Goal: Information Seeking & Learning: Learn about a topic

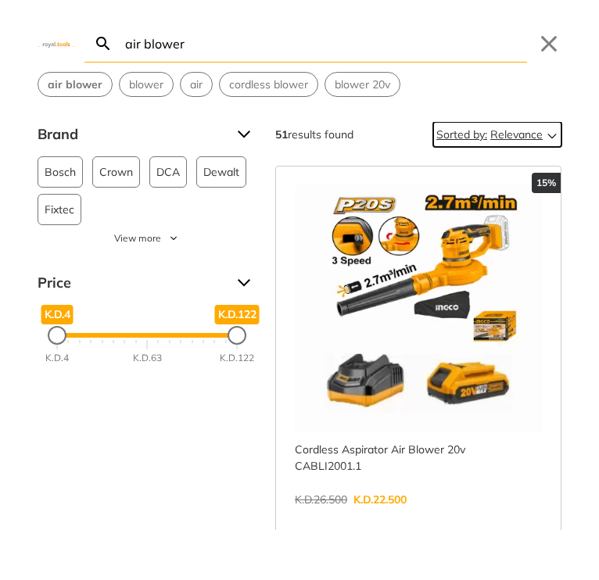
click at [502, 129] on span "Relevance" at bounding box center [516, 134] width 52 height 25
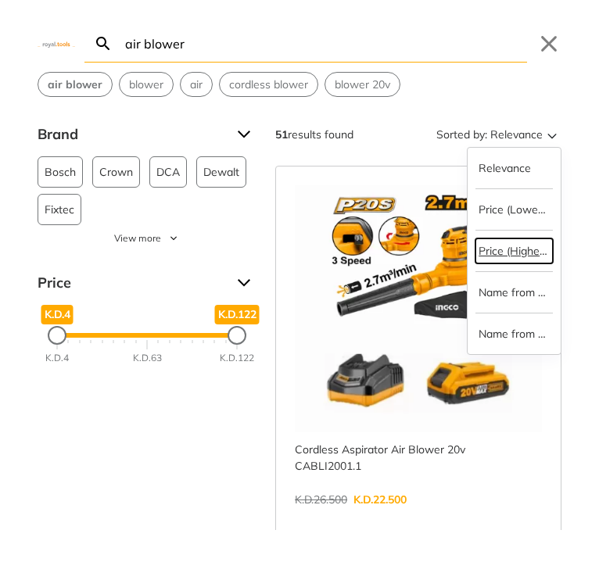
click at [500, 253] on button "Price (Highest to lowest)" at bounding box center [513, 251] width 77 height 25
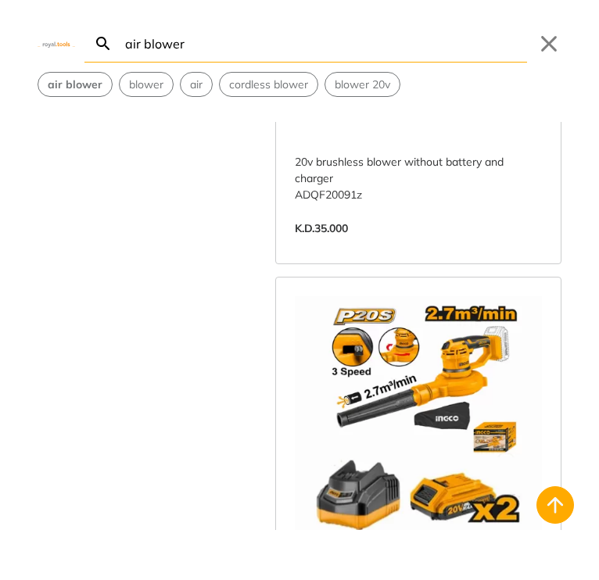
scroll to position [4223, 0]
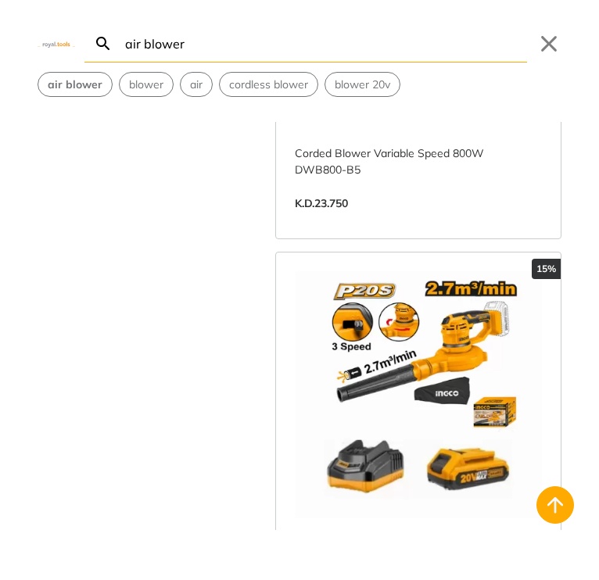
scroll to position [8915, 0]
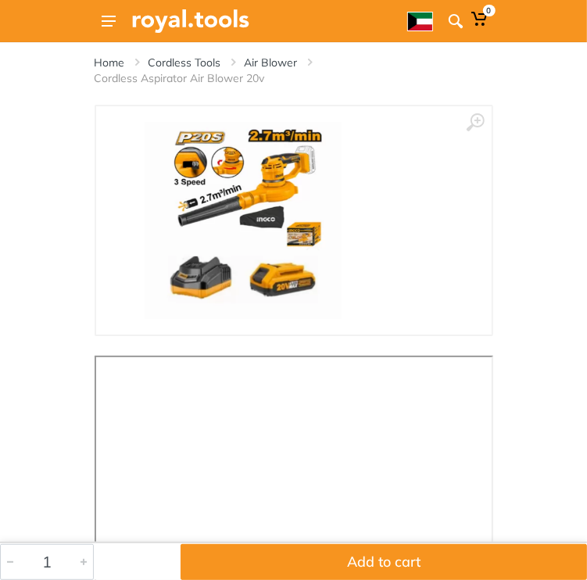
scroll to position [469, 0]
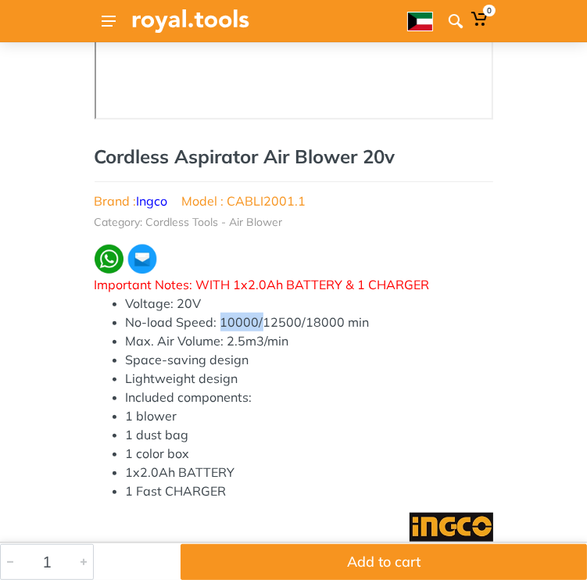
drag, startPoint x: 221, startPoint y: 321, endPoint x: 258, endPoint y: 321, distance: 37.5
click at [258, 321] on li "No-load Speed: 10000/12500/18000 min" at bounding box center [310, 322] width 368 height 19
click at [279, 321] on li "No-load Speed: 10000/12500/18000 min" at bounding box center [310, 322] width 368 height 19
drag, startPoint x: 300, startPoint y: 320, endPoint x: 321, endPoint y: 321, distance: 21.2
click at [321, 321] on li "No-load Speed: 10000/12500/18000 min" at bounding box center [310, 322] width 368 height 19
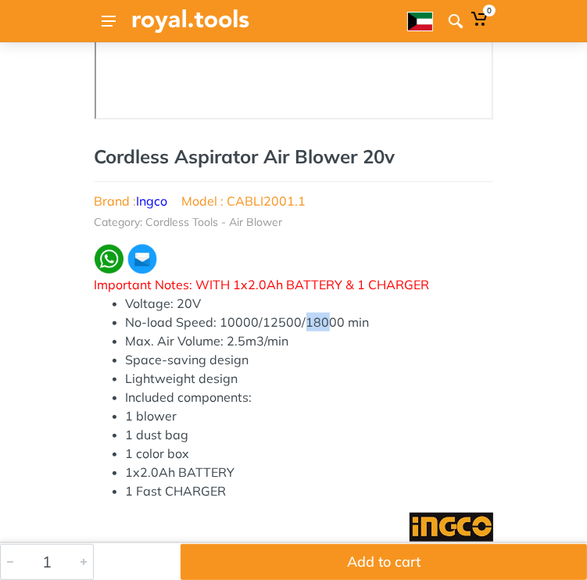
click at [305, 320] on li "No-load Speed: 10000/12500/18000 min" at bounding box center [310, 322] width 368 height 19
drag, startPoint x: 303, startPoint y: 320, endPoint x: 316, endPoint y: 320, distance: 12.5
click at [316, 320] on li "No-load Speed: 10000/12500/18000 min" at bounding box center [310, 322] width 368 height 19
drag, startPoint x: 321, startPoint y: 323, endPoint x: 333, endPoint y: 323, distance: 11.7
click at [333, 323] on li "No-load Speed: 10000/12500/18000 min" at bounding box center [310, 322] width 368 height 19
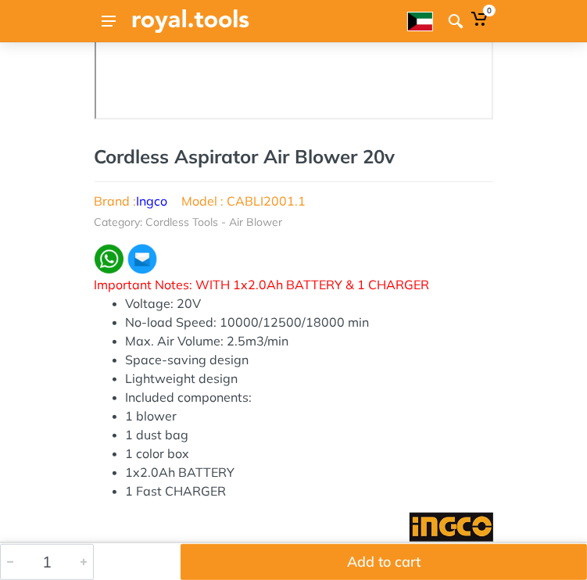
click at [336, 323] on li "No-load Speed: 10000/12500/18000 min" at bounding box center [310, 322] width 368 height 19
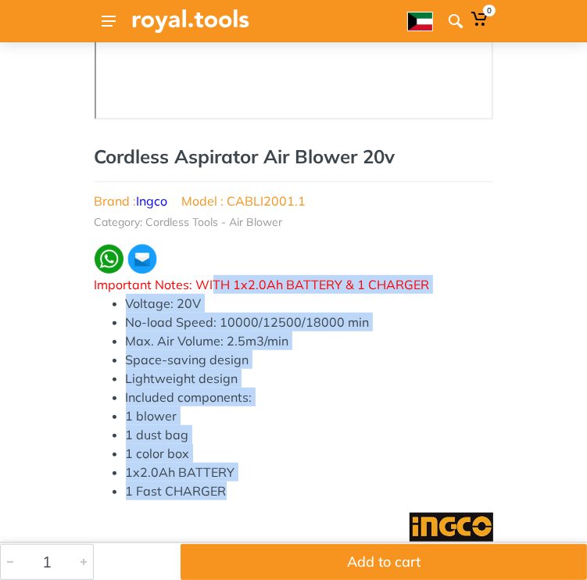
drag, startPoint x: 214, startPoint y: 292, endPoint x: 315, endPoint y: 487, distance: 220.0
click at [314, 487] on div "Important Notes: WITH 1x2.0Ah BATTERY & 1 CHARGER Voltage: 20V No-load Speed: 1…" at bounding box center [294, 387] width 399 height 225
click at [315, 487] on li "1 Fast CHARGER" at bounding box center [310, 491] width 368 height 19
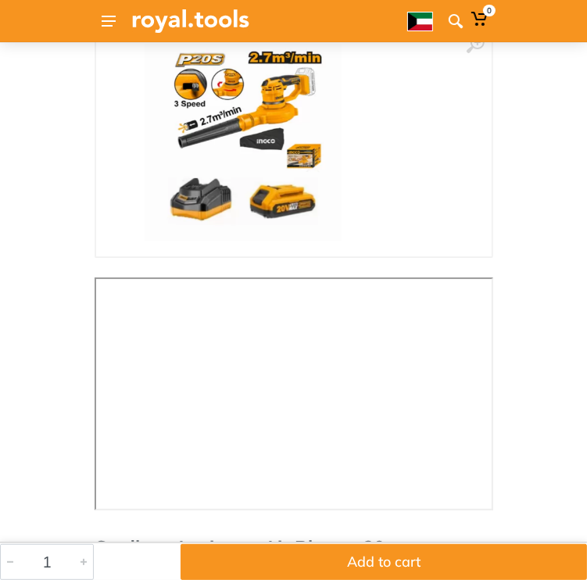
scroll to position [235, 0]
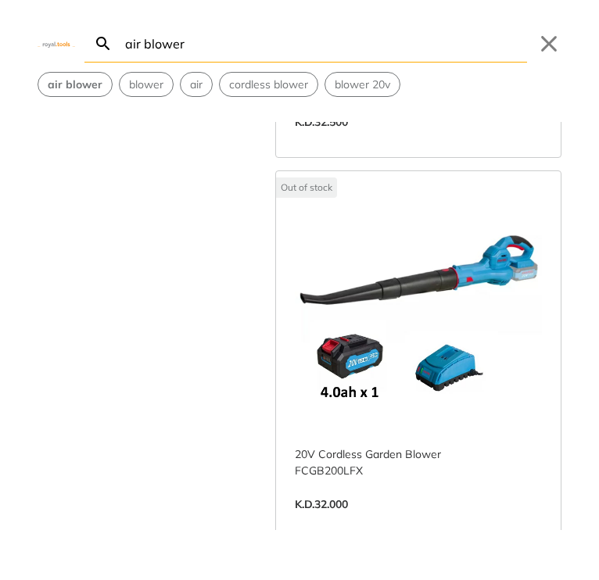
scroll to position [13793, 0]
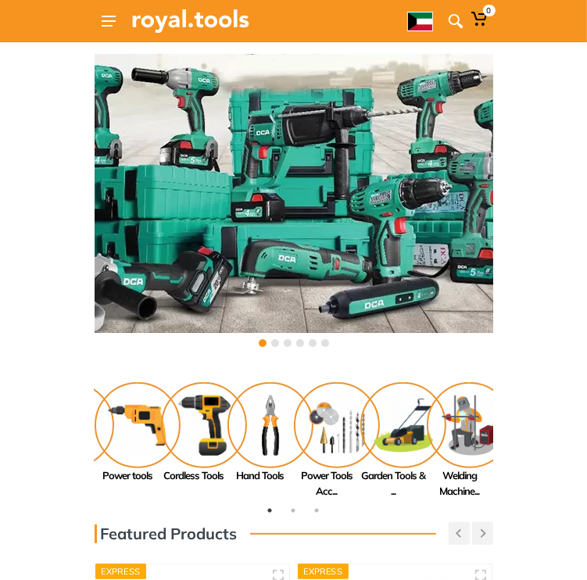
click at [279, 342] on div at bounding box center [294, 343] width 77 height 14
click at [274, 344] on button at bounding box center [275, 343] width 8 height 8
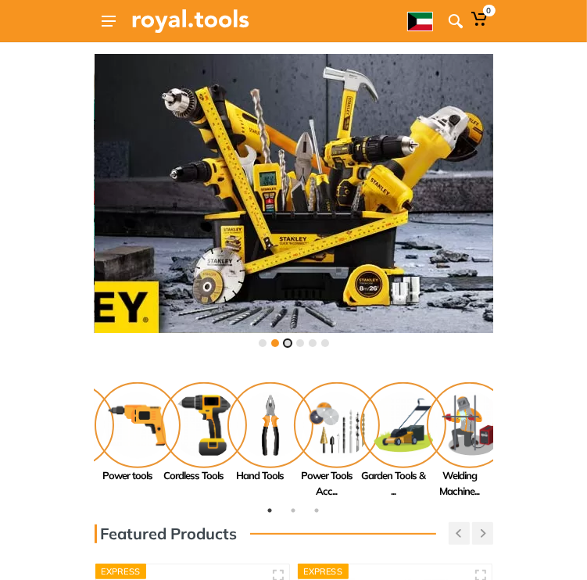
click at [286, 346] on button at bounding box center [288, 343] width 8 height 8
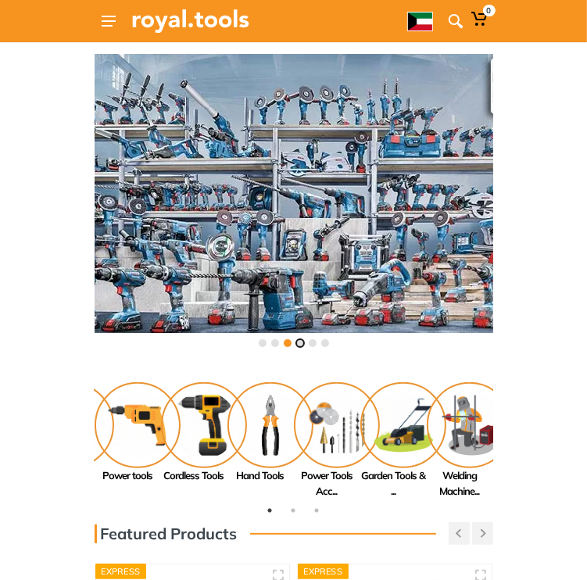
click at [300, 343] on button at bounding box center [300, 343] width 8 height 8
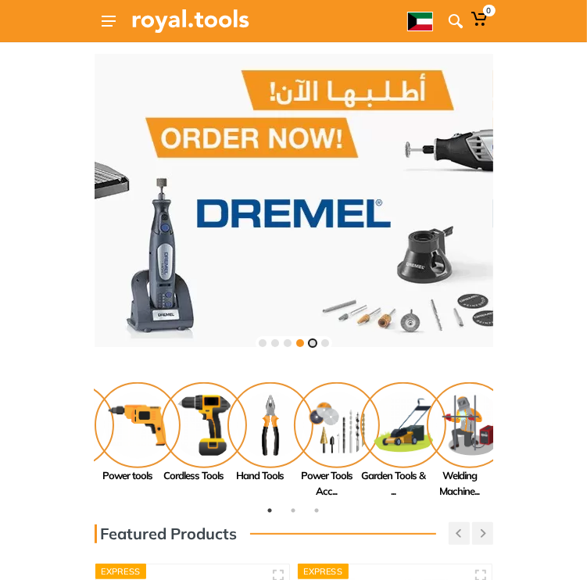
click at [309, 343] on button at bounding box center [313, 343] width 8 height 8
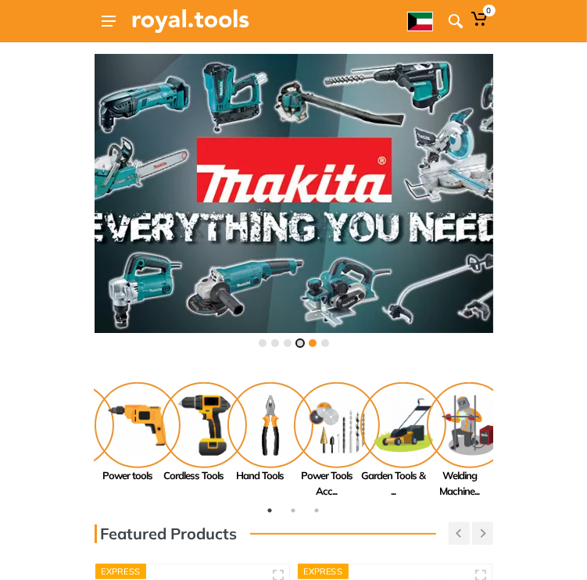
click at [296, 342] on button at bounding box center [300, 343] width 8 height 8
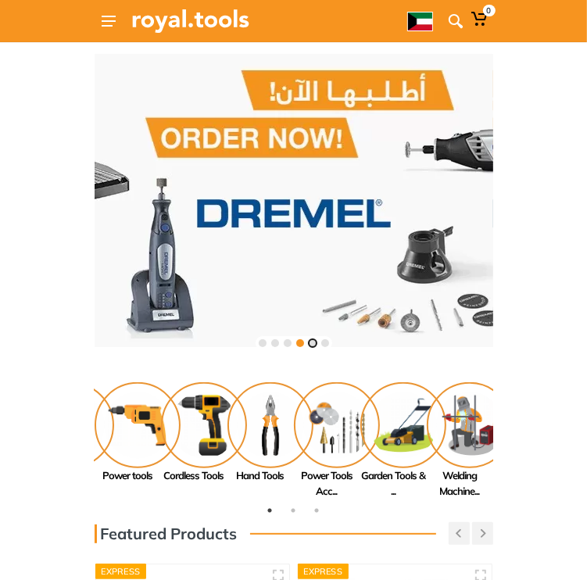
click at [309, 343] on button at bounding box center [313, 343] width 8 height 8
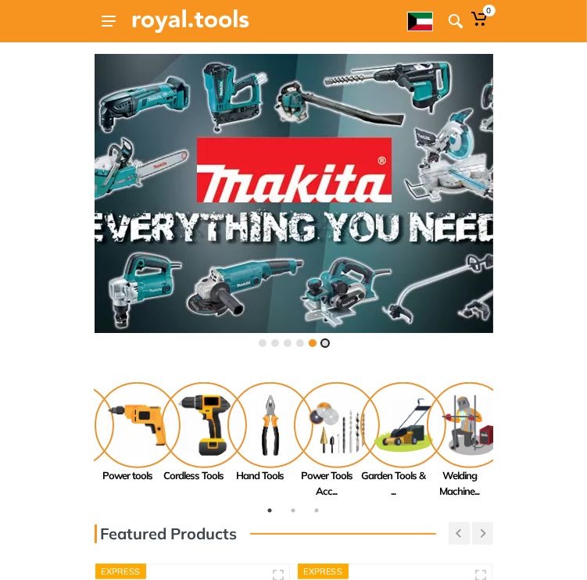
click at [323, 343] on button at bounding box center [325, 343] width 8 height 8
